Goal: Check status: Check status

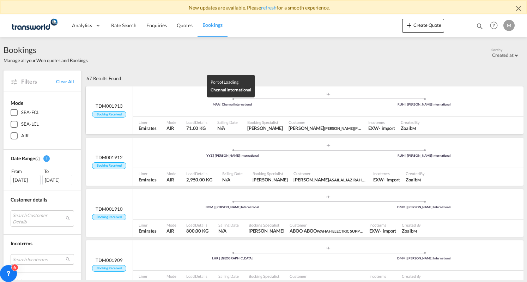
click at [191, 104] on div "MAA | Chennai International" at bounding box center [233, 104] width 192 height 5
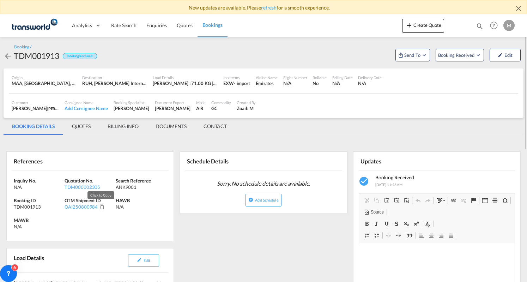
click at [100, 205] on md-icon "Click to Copy" at bounding box center [102, 206] width 5 height 5
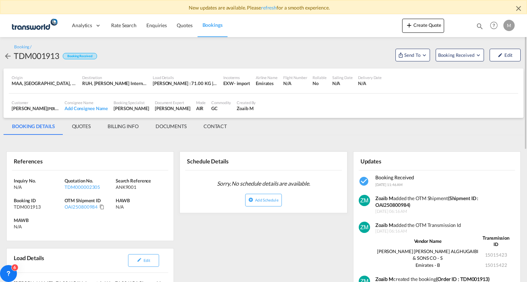
click at [92, 130] on md-tab-item "QUOTES" at bounding box center [82, 126] width 36 height 17
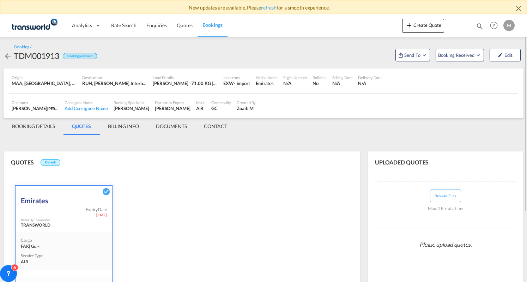
click at [4, 55] on md-icon "icon-arrow-left" at bounding box center [8, 56] width 8 height 8
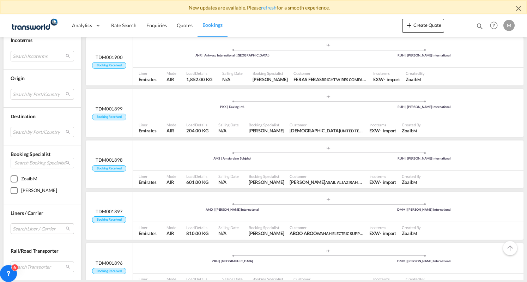
scroll to position [565, 0]
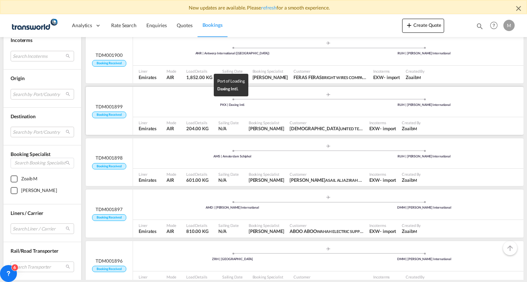
click at [200, 103] on div "PKX | Daxing Intl." at bounding box center [233, 105] width 192 height 5
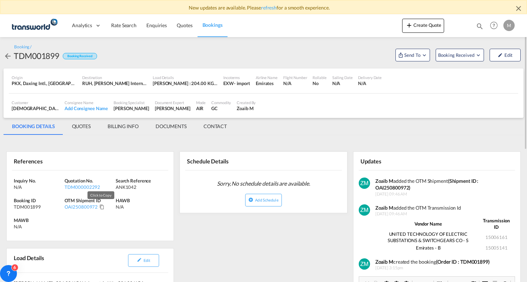
click at [101, 208] on md-icon "Click to Copy" at bounding box center [102, 206] width 5 height 5
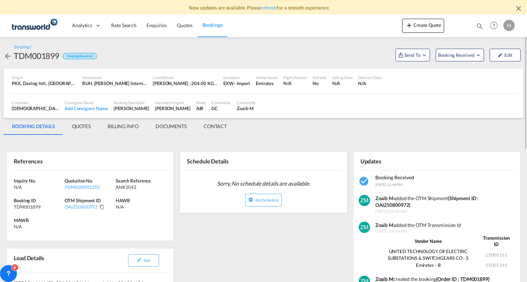
click at [214, 24] on span "Bookings" at bounding box center [213, 25] width 20 height 6
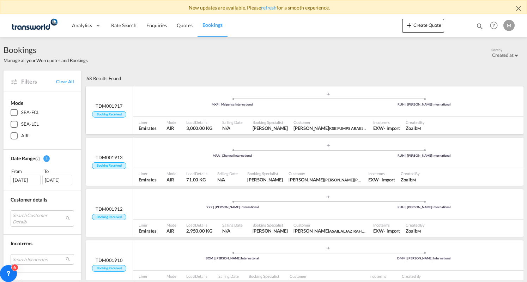
click at [209, 109] on div ".a{fill:#aaa8ad;} .a{fill:#aaa8ad;} MXP | Malpensa International RUH | [PERSON_…" at bounding box center [328, 102] width 391 height 21
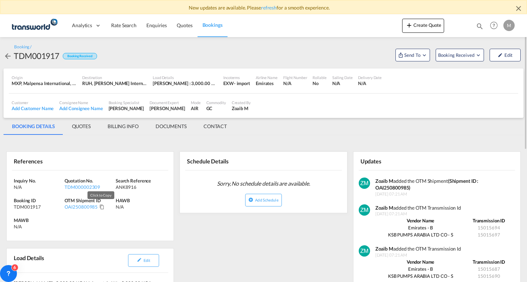
click at [101, 208] on md-icon "Click to Copy" at bounding box center [102, 206] width 5 height 5
